Goal: Transaction & Acquisition: Purchase product/service

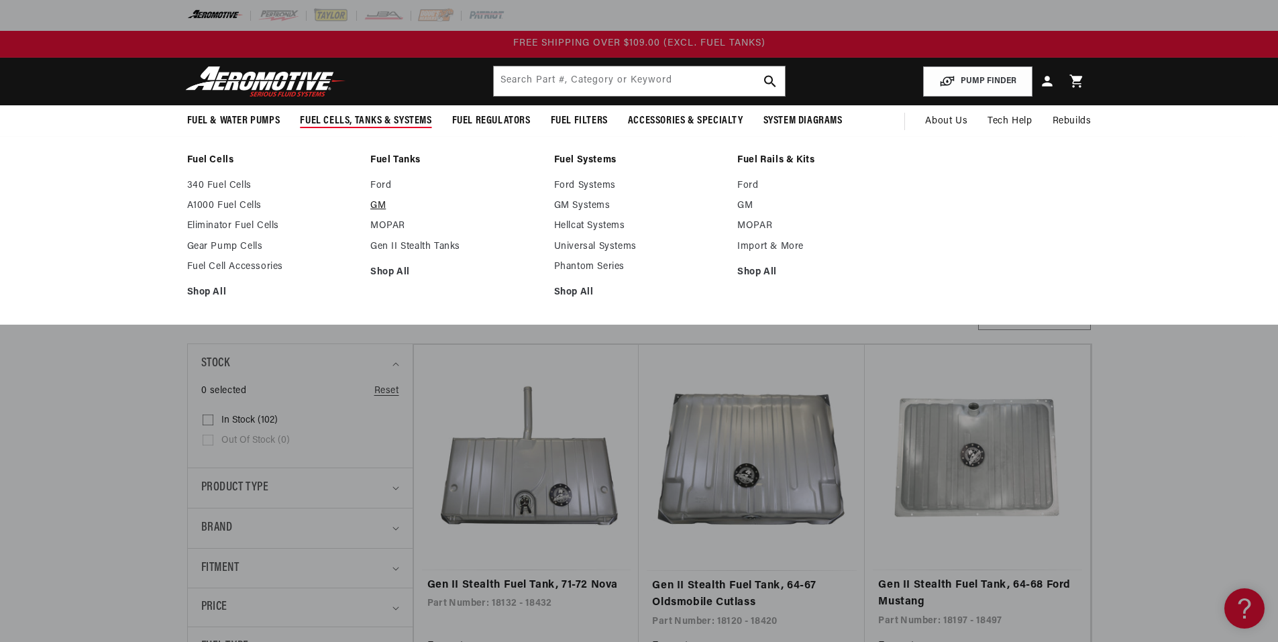
click at [378, 205] on link "GM" at bounding box center [455, 206] width 170 height 12
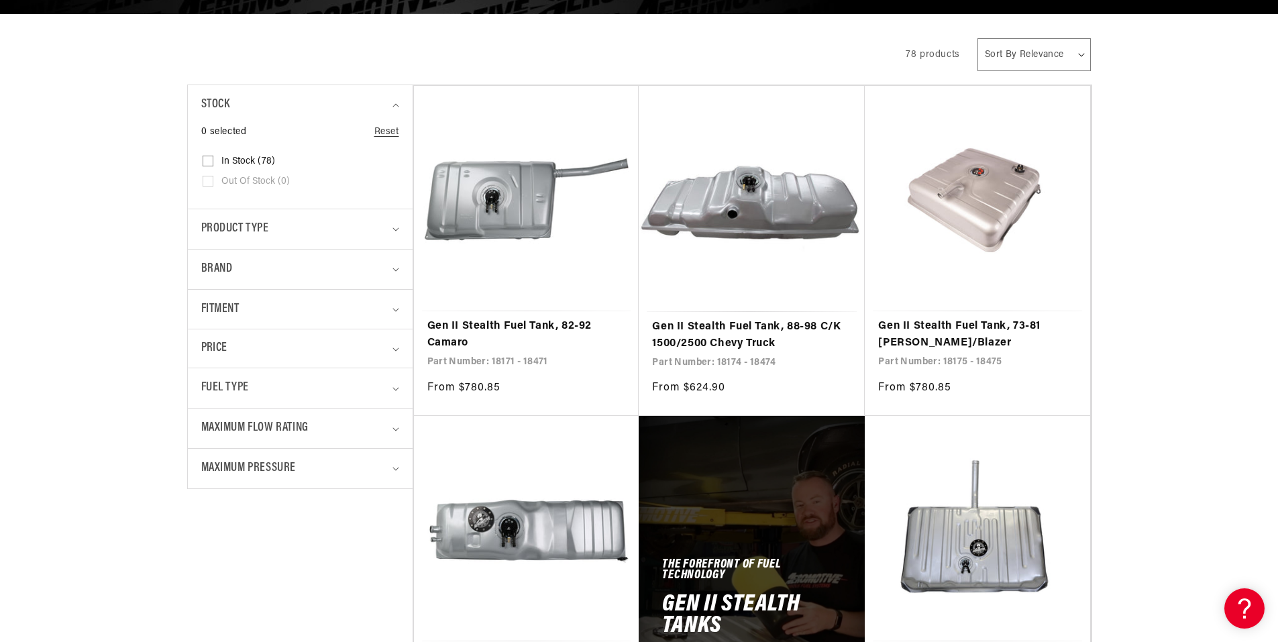
scroll to position [336, 0]
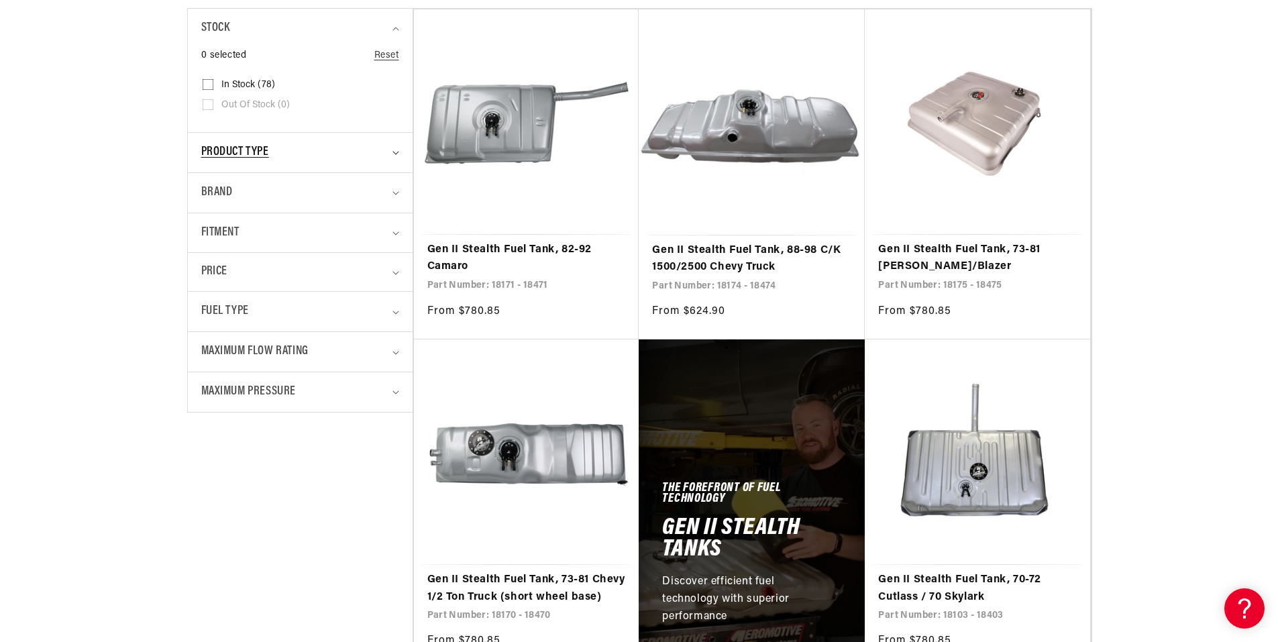
click at [337, 158] on div "Product type" at bounding box center [294, 152] width 187 height 19
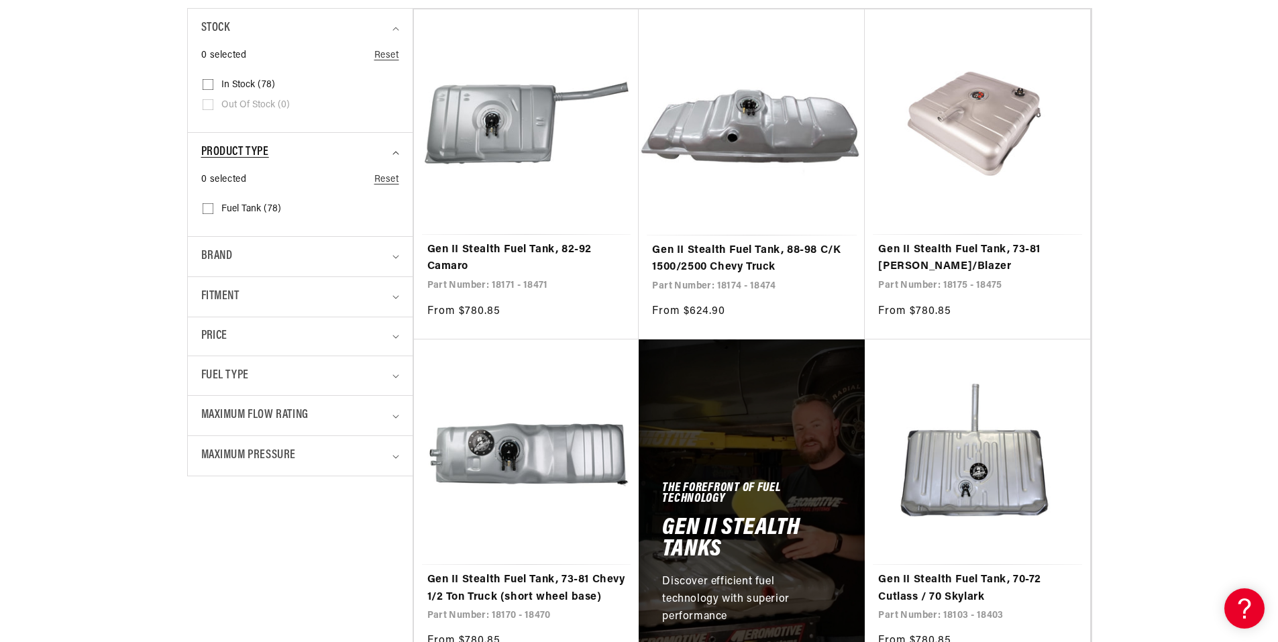
click at [337, 158] on div "Product type" at bounding box center [294, 152] width 187 height 19
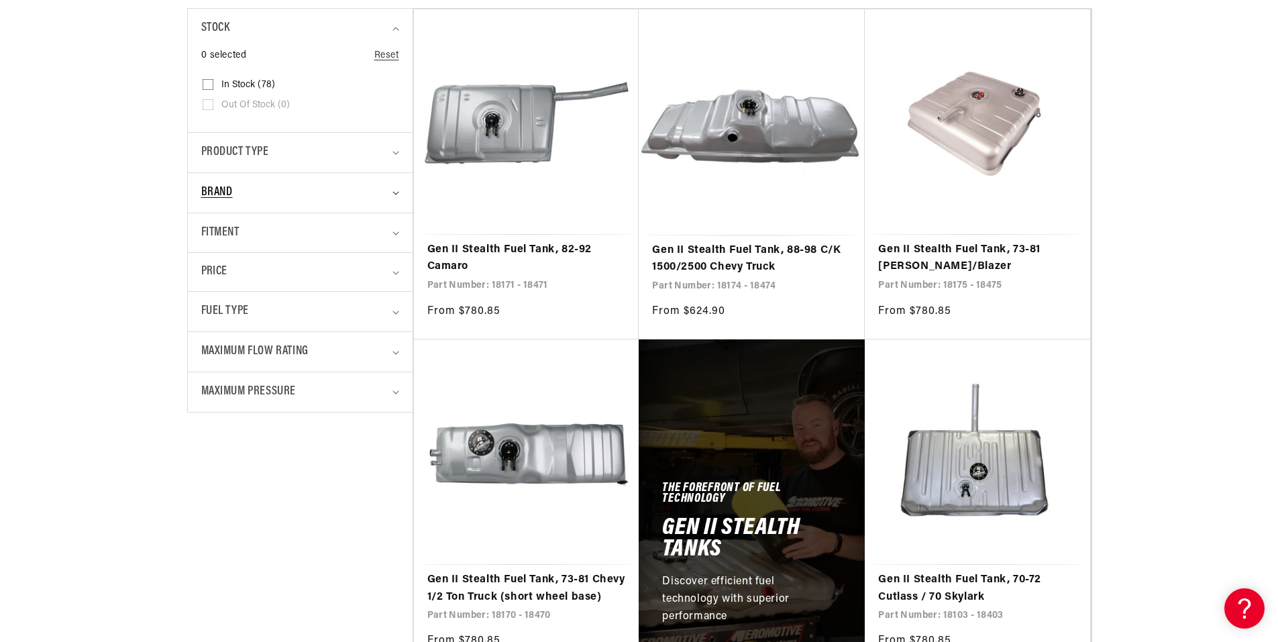
click at [291, 205] on summary "Brand" at bounding box center [300, 193] width 198 height 40
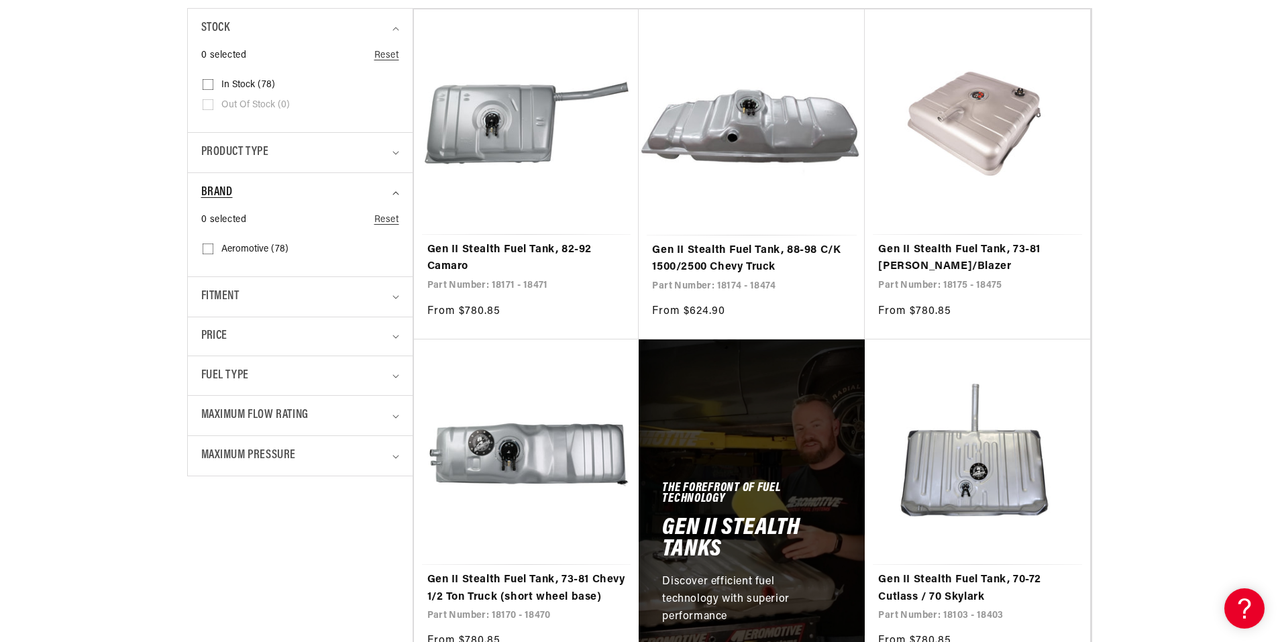
click at [291, 205] on summary "Brand" at bounding box center [300, 193] width 198 height 40
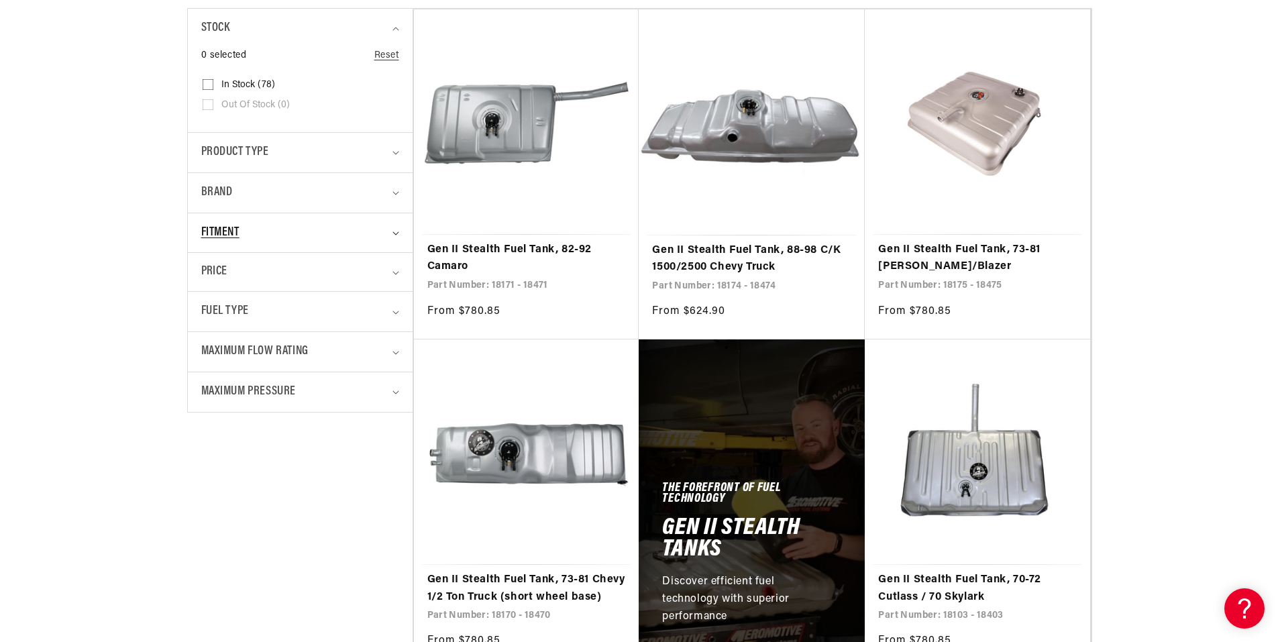
click at [275, 234] on div "Fitment" at bounding box center [294, 232] width 187 height 19
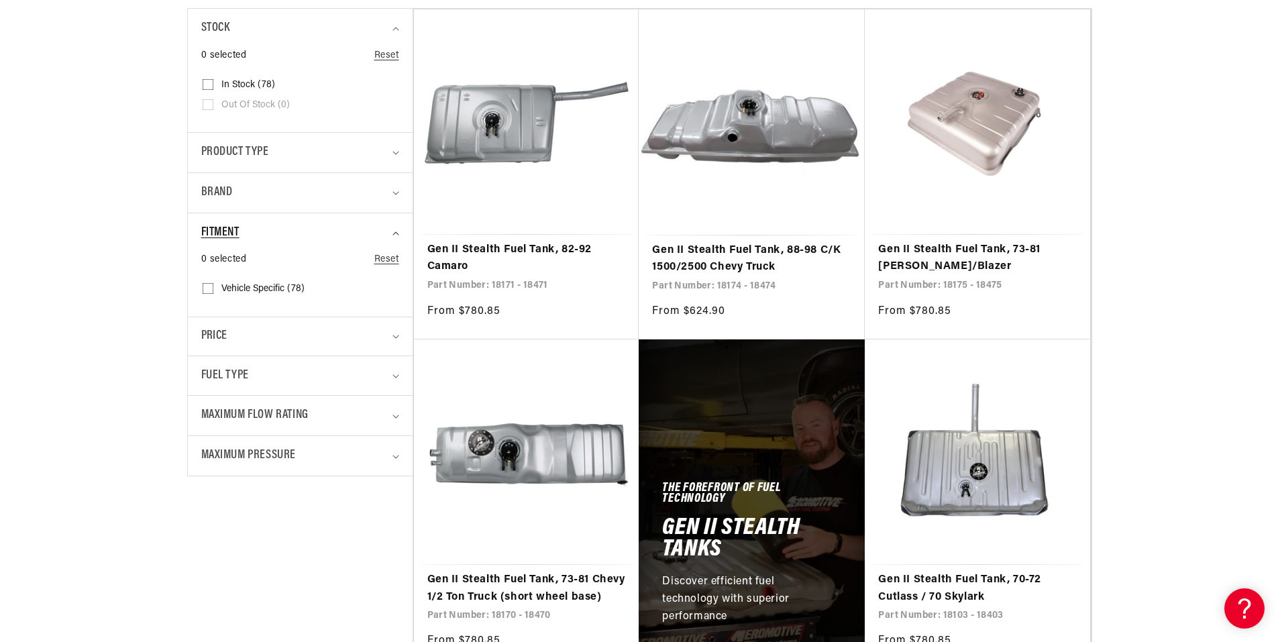
click at [280, 239] on div "Fitment" at bounding box center [294, 232] width 187 height 19
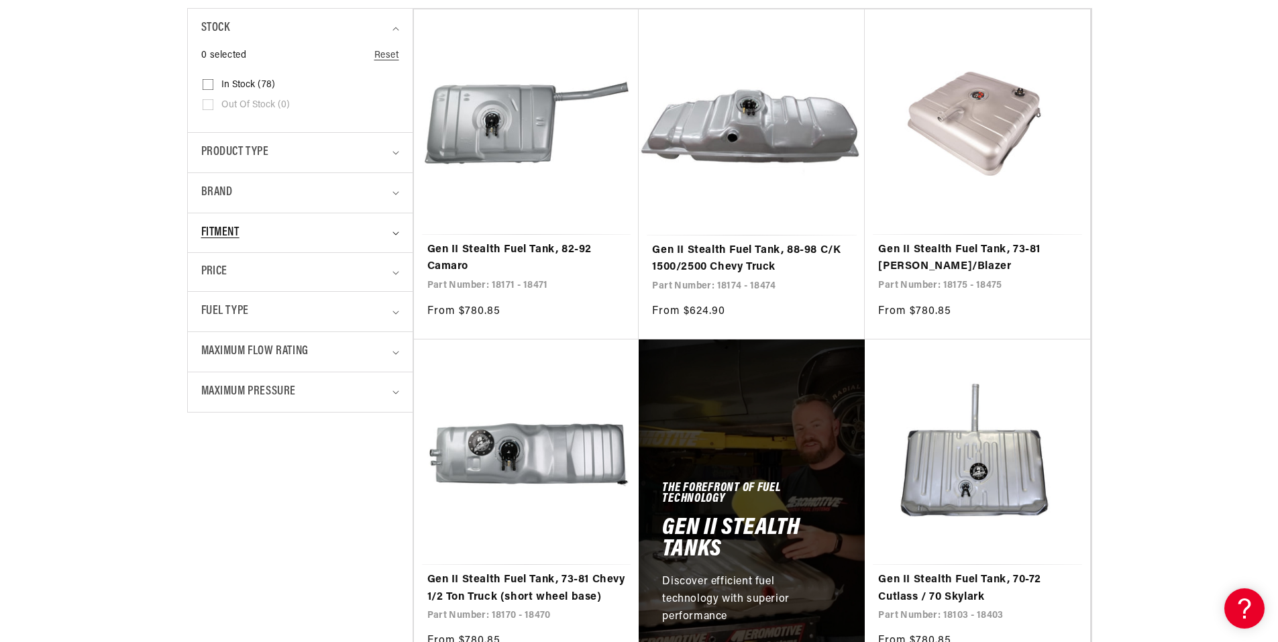
click at [247, 233] on div "Fitment" at bounding box center [294, 232] width 187 height 19
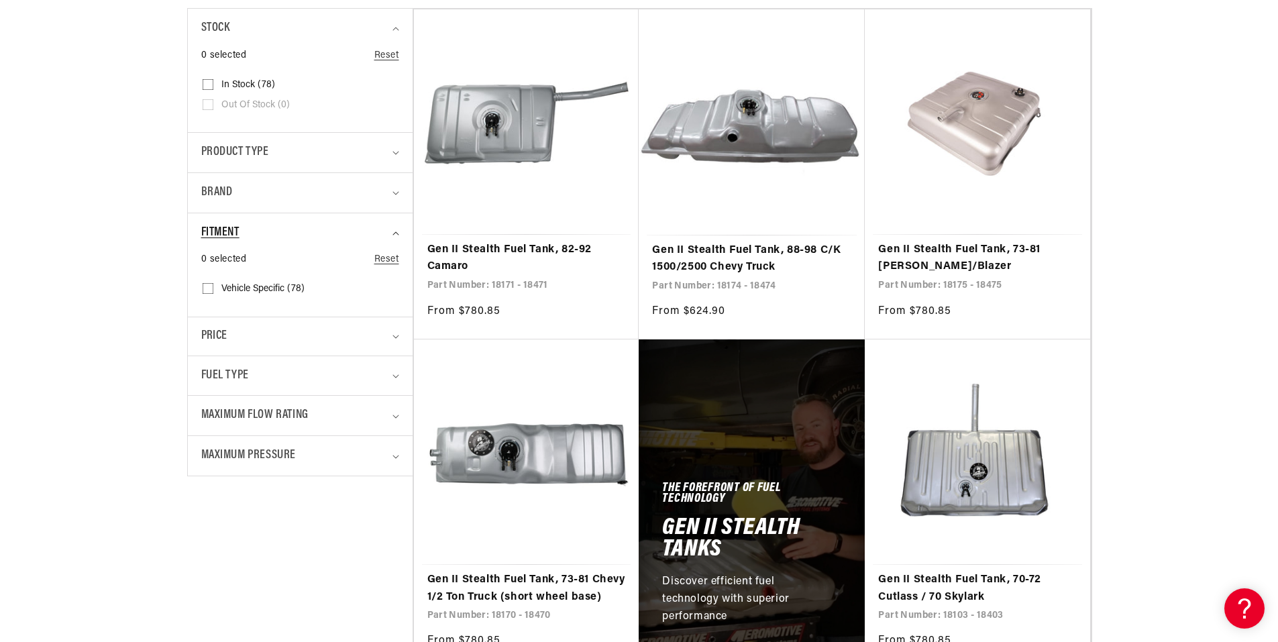
click at [247, 233] on div "Fitment" at bounding box center [294, 232] width 187 height 19
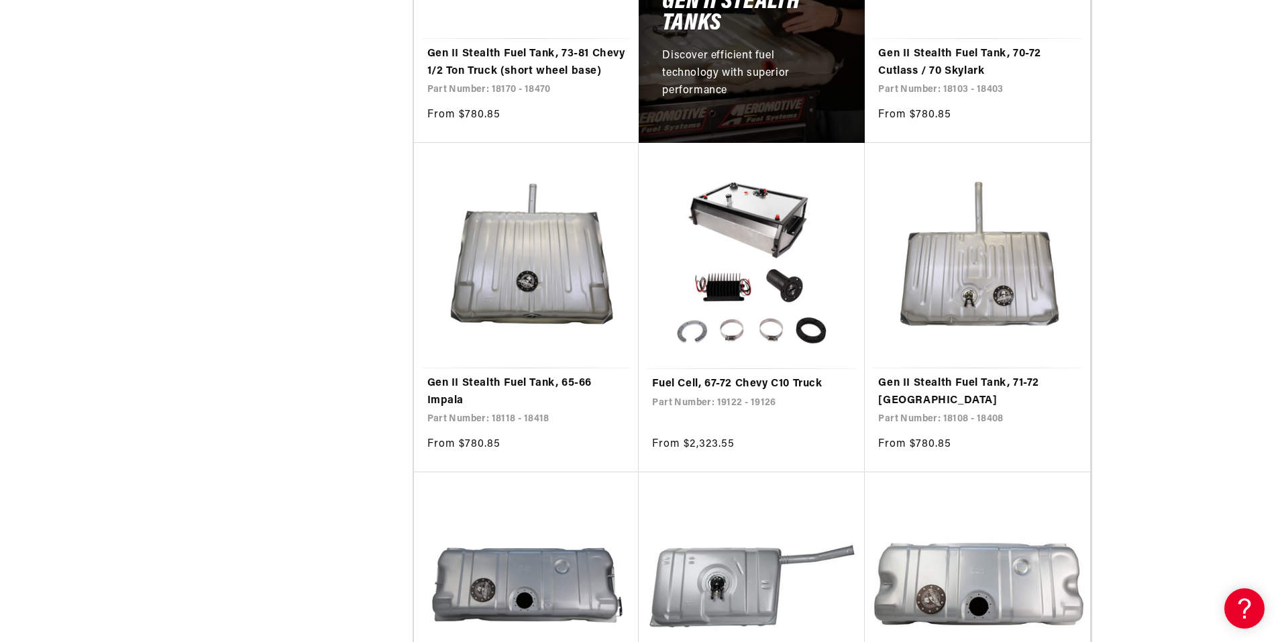
scroll to position [894, 0]
